Goal: Check status: Check status

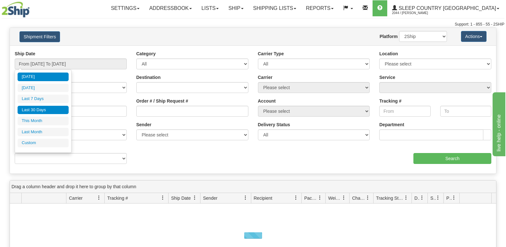
click at [48, 112] on li "Last 30 Days" at bounding box center [43, 110] width 51 height 9
type input "From 09/08/2025 To 10/07/2025"
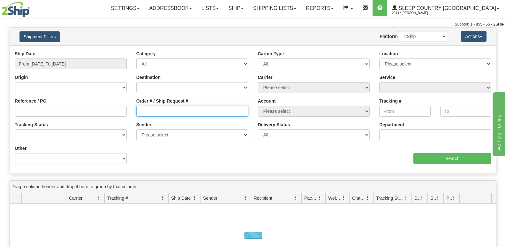
drag, startPoint x: 172, startPoint y: 111, endPoint x: 182, endPoint y: 111, distance: 9.6
click at [172, 110] on input "Order # / Ship Request #" at bounding box center [192, 111] width 112 height 11
paste input "9000I147115"
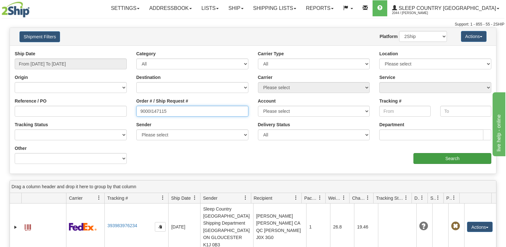
type input "9000I147115"
click at [425, 157] on input "Search" at bounding box center [453, 158] width 78 height 11
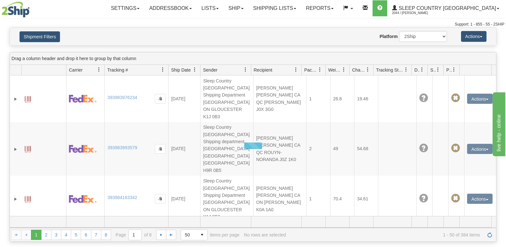
click at [181, 38] on div "Website Agent Nothing selected Client User Platform 2Ship Imported" at bounding box center [273, 36] width 358 height 11
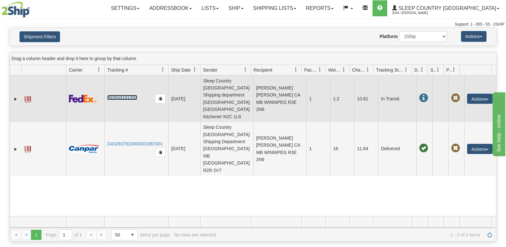
click at [123, 95] on link "393944191350" at bounding box center [122, 97] width 30 height 5
